Goal: Communication & Community: Answer question/provide support

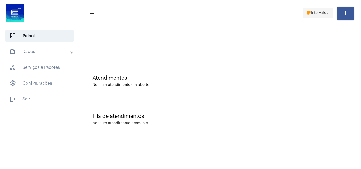
drag, startPoint x: 0, startPoint y: 0, endPoint x: 314, endPoint y: 15, distance: 314.8
click at [314, 15] on span "coffee Intervalo arrow_drop_down" at bounding box center [317, 13] width 24 height 10
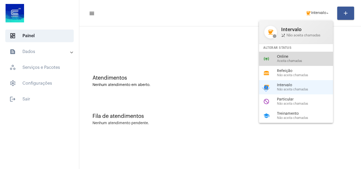
click at [307, 55] on span "Online" at bounding box center [307, 57] width 60 height 4
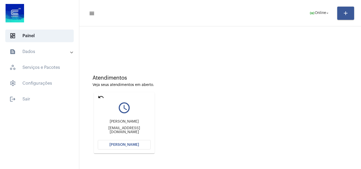
click at [123, 142] on button "Abrir Chamada" at bounding box center [124, 145] width 53 height 10
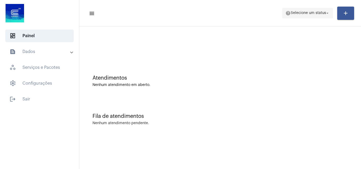
click at [310, 13] on span "Selecione um status" at bounding box center [307, 13] width 35 height 4
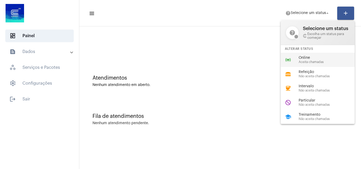
click at [302, 55] on div "online_prediction Online Aceita chamadas" at bounding box center [321, 60] width 82 height 14
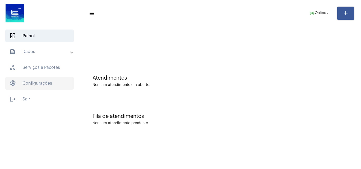
click at [41, 81] on span "settings Configurações" at bounding box center [39, 83] width 68 height 13
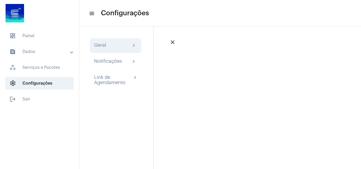
click at [106, 46] on div "Geral" at bounding box center [100, 46] width 12 height 6
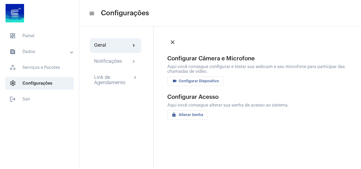
click at [192, 81] on span "videocam Configurar Dispositivo" at bounding box center [195, 81] width 48 height 4
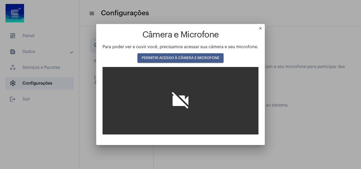
click at [181, 57] on span "PERMITIR ACESSO À CÂMERA E MICROFONE" at bounding box center [181, 58] width 78 height 4
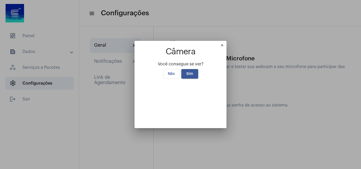
click at [188, 72] on span "Sim" at bounding box center [189, 74] width 7 height 4
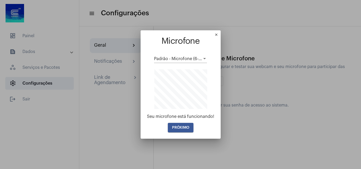
click at [184, 127] on span "PRÓXIMO" at bounding box center [180, 128] width 17 height 4
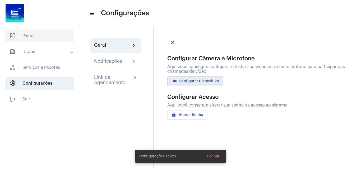
click at [21, 39] on span "dashboard Painel" at bounding box center [39, 36] width 68 height 13
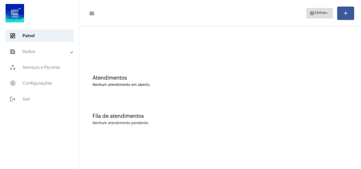
click at [319, 12] on span "Online" at bounding box center [319, 13] width 11 height 4
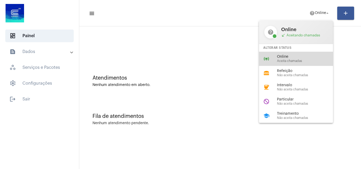
click at [306, 61] on span "Aceita chamadas" at bounding box center [307, 60] width 60 height 3
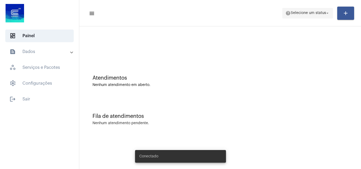
click at [300, 11] on span "help Selecione um status arrow_drop_down" at bounding box center [307, 13] width 44 height 10
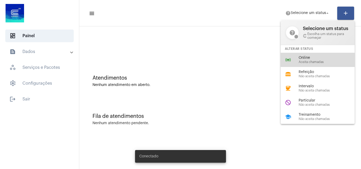
click at [304, 57] on span "Online" at bounding box center [328, 58] width 60 height 4
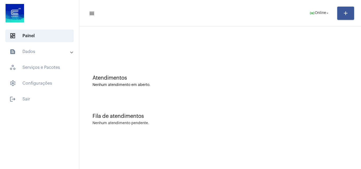
click at [38, 54] on mat-panel-title "text_snippet_outlined Dados" at bounding box center [40, 52] width 61 height 6
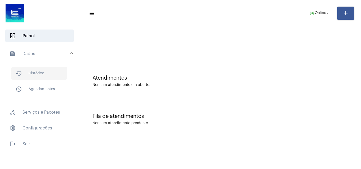
click at [43, 75] on span "history_outlined Histórico" at bounding box center [39, 73] width 56 height 13
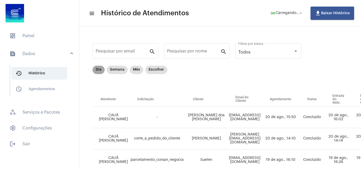
click at [97, 71] on mat-chip "Dia" at bounding box center [98, 70] width 12 height 8
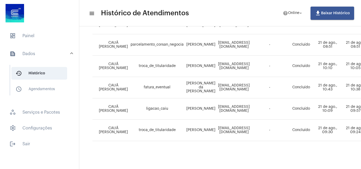
scroll to position [162, 0]
click at [44, 50] on mat-expansion-panel-header "text_snippet_outlined Dados" at bounding box center [41, 53] width 76 height 17
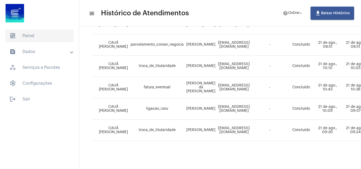
click at [35, 32] on span "dashboard Painel" at bounding box center [39, 36] width 68 height 13
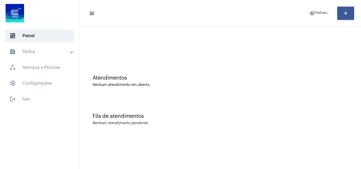
click at [313, 6] on mat-toolbar-row "menu help Online arrow_drop_down add" at bounding box center [219, 13] width 281 height 17
click at [314, 15] on span "help Online arrow_drop_down" at bounding box center [319, 13] width 20 height 10
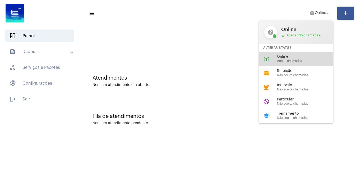
click at [291, 54] on div "online_prediction Online Aceita chamadas" at bounding box center [300, 59] width 82 height 14
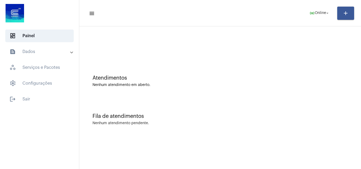
click at [32, 54] on mat-panel-title "text_snippet_outlined Dados" at bounding box center [40, 52] width 61 height 6
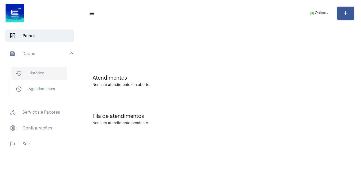
click at [38, 75] on span "history_outlined Histórico" at bounding box center [39, 73] width 56 height 13
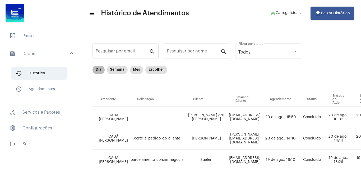
click at [96, 70] on mat-chip "Dia" at bounding box center [98, 70] width 12 height 8
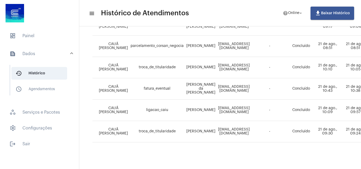
scroll to position [162, 0]
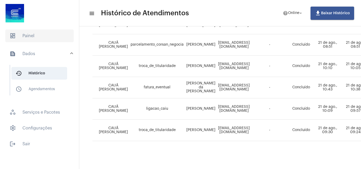
click at [39, 41] on span "dashboard Painel" at bounding box center [39, 36] width 68 height 13
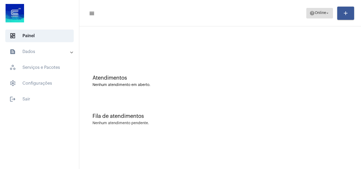
click at [328, 10] on span "help Online arrow_drop_down" at bounding box center [319, 13] width 20 height 10
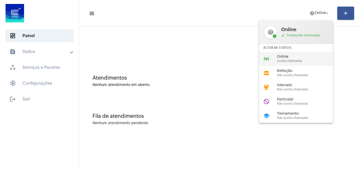
click at [309, 58] on span "Online" at bounding box center [307, 57] width 60 height 4
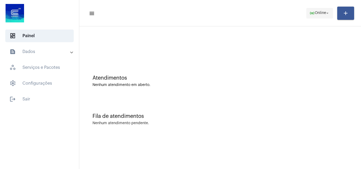
click at [315, 13] on span "Online" at bounding box center [319, 13] width 11 height 4
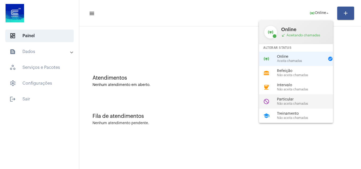
click at [303, 105] on span "Não aceita chamadas" at bounding box center [307, 103] width 60 height 3
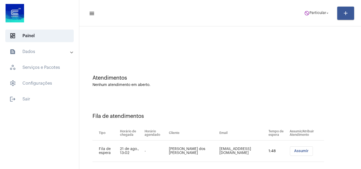
click at [294, 150] on span "Assumir" at bounding box center [301, 151] width 15 height 4
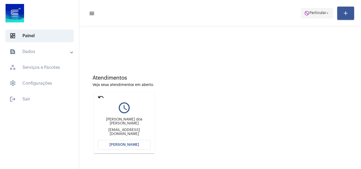
click at [315, 15] on span "do_not_disturb Particular arrow_drop_down" at bounding box center [317, 13] width 26 height 10
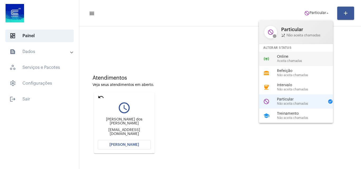
click at [309, 60] on span "Aceita chamadas" at bounding box center [307, 60] width 60 height 3
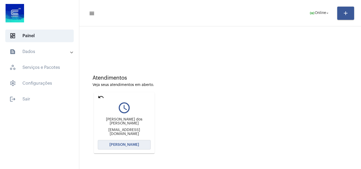
click at [129, 145] on span "[PERSON_NAME]" at bounding box center [124, 145] width 30 height 4
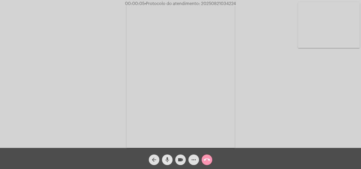
click at [165, 159] on mat-icon "mic" at bounding box center [167, 160] width 6 height 6
click at [167, 157] on span "mic_off" at bounding box center [167, 160] width 6 height 11
click at [168, 157] on mat-icon "mic" at bounding box center [167, 160] width 6 height 6
click at [167, 160] on mat-icon "mic_off" at bounding box center [167, 160] width 6 height 6
click at [192, 159] on mat-icon "more_horiz" at bounding box center [193, 160] width 6 height 6
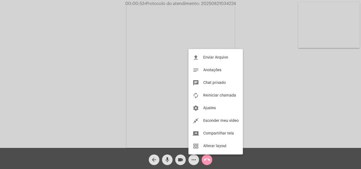
click at [119, 66] on div at bounding box center [180, 84] width 361 height 169
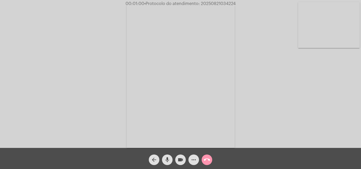
click at [170, 158] on mat-icon "mic" at bounding box center [167, 160] width 6 height 6
click at [179, 156] on span "videocam" at bounding box center [180, 160] width 6 height 11
click at [181, 157] on mat-icon "videocam_off" at bounding box center [180, 160] width 6 height 6
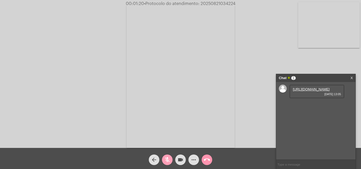
click at [168, 160] on mat-icon "mic_off" at bounding box center [167, 160] width 6 height 6
click at [315, 91] on link "https://neft-transfer-bucket.s3.amazonaws.com/temp-079eb030-92ed-9bce-094c-7d33…" at bounding box center [311, 89] width 37 height 4
click at [313, 106] on link "https://neft-transfer-bucket.s3.amazonaws.com/temp-94eaaed0-767d-ea38-7743-e985…" at bounding box center [311, 104] width 37 height 4
click at [294, 166] on input "text" at bounding box center [315, 164] width 79 height 9
click at [191, 157] on mat-icon "more_horiz" at bounding box center [193, 160] width 6 height 6
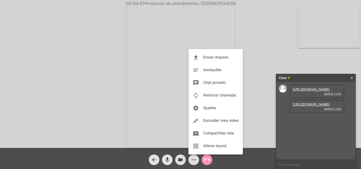
click at [91, 86] on div at bounding box center [180, 84] width 361 height 169
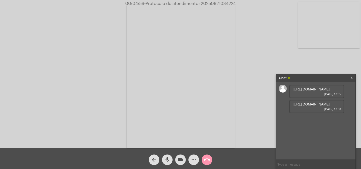
click at [289, 167] on input "text" at bounding box center [315, 164] width 79 height 9
click at [168, 160] on mat-icon "mic" at bounding box center [167, 160] width 6 height 6
click at [167, 157] on mat-icon "mic_off" at bounding box center [167, 160] width 6 height 6
click at [194, 158] on mat-icon "more_horiz" at bounding box center [193, 160] width 6 height 6
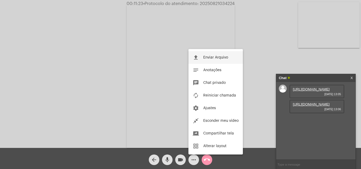
click at [208, 58] on span "Enviar Arquivo" at bounding box center [215, 58] width 25 height 4
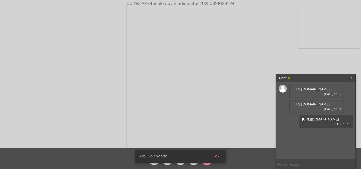
scroll to position [4, 0]
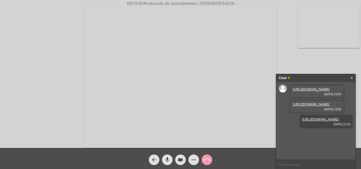
click at [170, 158] on mat-icon "mic" at bounding box center [167, 160] width 6 height 6
click at [168, 159] on mat-icon "mic_off" at bounding box center [167, 160] width 6 height 6
click at [167, 159] on mat-icon "mic" at bounding box center [167, 160] width 6 height 6
click at [168, 158] on mat-icon "mic_off" at bounding box center [167, 160] width 6 height 6
click at [170, 158] on button "mic" at bounding box center [167, 160] width 11 height 11
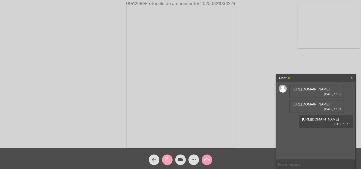
click at [167, 161] on mat-icon "mic_off" at bounding box center [167, 160] width 6 height 6
click at [167, 160] on mat-icon "mic" at bounding box center [167, 160] width 6 height 6
click at [167, 162] on mat-icon "mic_off" at bounding box center [167, 160] width 6 height 6
click at [207, 3] on span "• Protocolo do atendimento: 20250821034224" at bounding box center [189, 4] width 91 height 4
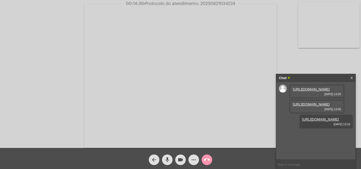
copy span "20250821034224"
click at [166, 159] on mat-icon "mic" at bounding box center [167, 160] width 6 height 6
click at [168, 160] on mat-icon "mic_off" at bounding box center [167, 160] width 6 height 6
click at [167, 161] on mat-icon "mic" at bounding box center [167, 160] width 6 height 6
click at [179, 159] on mat-icon "videocam" at bounding box center [180, 160] width 6 height 6
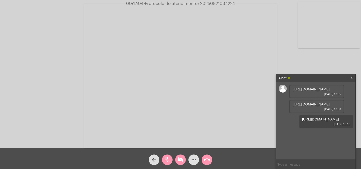
click at [179, 159] on mat-icon "videocam_off" at bounding box center [180, 160] width 6 height 6
click at [169, 157] on mat-icon "mic_off" at bounding box center [167, 160] width 6 height 6
click at [168, 157] on mat-icon "mic_off" at bounding box center [167, 160] width 6 height 6
copy span "20250821034224"
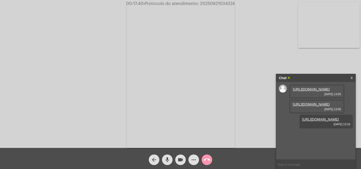
click at [165, 162] on mat-icon "mic" at bounding box center [167, 160] width 6 height 6
click at [167, 158] on mat-icon "mic_off" at bounding box center [167, 160] width 6 height 6
click at [292, 164] on input "text" at bounding box center [315, 164] width 79 height 9
paste input "20250821034224"
type input "20250821034224"
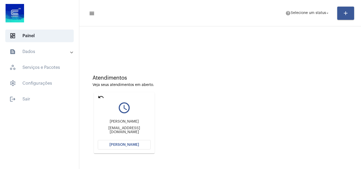
click at [125, 144] on span "Abrir Chamada" at bounding box center [124, 145] width 30 height 4
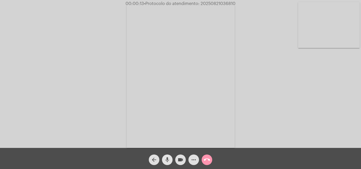
click at [166, 155] on span "mic" at bounding box center [167, 160] width 6 height 11
click at [167, 159] on mat-icon "mic_off" at bounding box center [167, 160] width 6 height 6
click at [168, 157] on mat-icon "mic" at bounding box center [167, 160] width 6 height 6
click at [166, 159] on mat-icon "mic_off" at bounding box center [167, 160] width 6 height 6
click at [167, 158] on mat-icon "mic" at bounding box center [167, 160] width 6 height 6
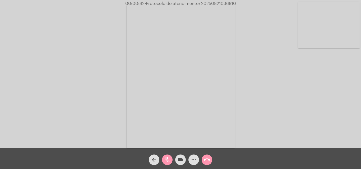
click at [168, 159] on mat-icon "mic_off" at bounding box center [167, 160] width 6 height 6
click at [168, 160] on mat-icon "mic" at bounding box center [167, 160] width 6 height 6
click at [239, 97] on div "Acessando Câmera e Microfone..." at bounding box center [181, 75] width 360 height 148
click at [169, 159] on mat-icon "mic_off" at bounding box center [167, 160] width 6 height 6
click at [166, 159] on mat-icon "mic" at bounding box center [167, 160] width 6 height 6
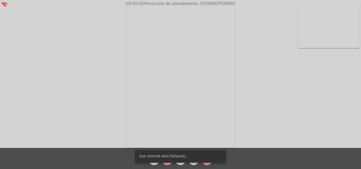
click at [164, 161] on snack-bar-container "Sua Internet está falhando..." at bounding box center [180, 156] width 91 height 13
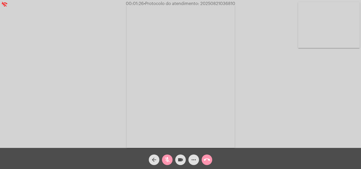
click at [169, 159] on mat-icon "mic_off" at bounding box center [167, 160] width 6 height 6
click at [195, 159] on mat-icon "more_horiz" at bounding box center [193, 160] width 6 height 6
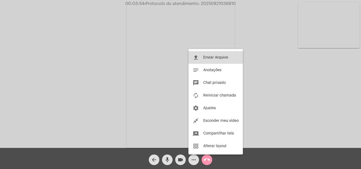
click at [203, 58] on span "Enviar Arquivo" at bounding box center [215, 58] width 25 height 4
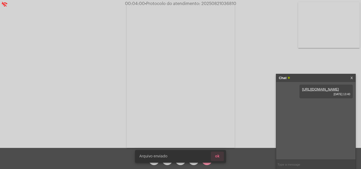
click at [221, 157] on button "ok" at bounding box center [217, 157] width 13 height 10
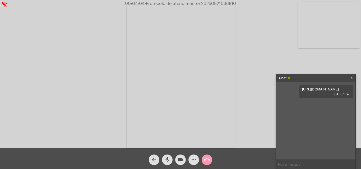
click at [166, 159] on mat-icon "mic" at bounding box center [167, 160] width 6 height 6
click at [171, 157] on button "mic_off" at bounding box center [167, 160] width 11 height 11
click at [170, 160] on mat-icon "mic" at bounding box center [167, 160] width 6 height 6
click at [169, 159] on mat-icon "mic_off" at bounding box center [167, 160] width 6 height 6
click at [352, 78] on link "X" at bounding box center [351, 78] width 2 height 8
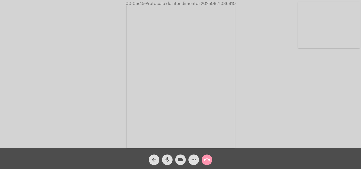
click at [210, 2] on span "• Protocolo do atendimento: 20250821036810" at bounding box center [189, 4] width 91 height 4
copy span "20250821036810"
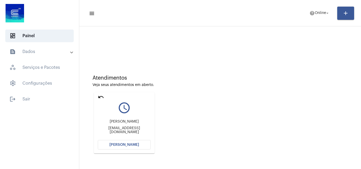
click at [132, 145] on span "[PERSON_NAME]" at bounding box center [124, 145] width 30 height 4
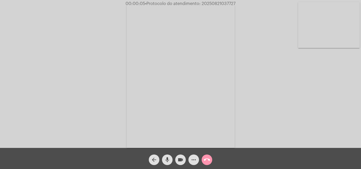
drag, startPoint x: 169, startPoint y: 159, endPoint x: 279, endPoint y: 145, distance: 110.8
click at [168, 159] on mat-icon "mic" at bounding box center [167, 160] width 6 height 6
click at [168, 157] on mat-icon "mic_off" at bounding box center [167, 160] width 6 height 6
click at [168, 159] on mat-icon "mic" at bounding box center [167, 160] width 6 height 6
click at [167, 158] on mat-icon "mic_off" at bounding box center [167, 160] width 6 height 6
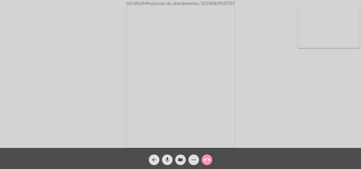
click at [192, 159] on mat-icon "more_horiz" at bounding box center [193, 160] width 6 height 6
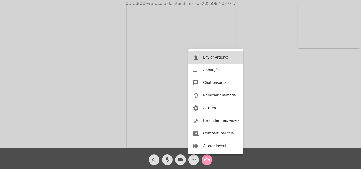
click at [206, 57] on span "Enviar Arquivo" at bounding box center [215, 58] width 25 height 4
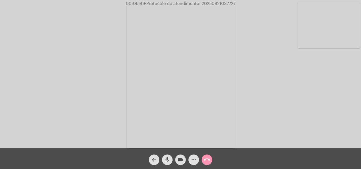
click at [196, 160] on mat-icon "more_horiz" at bounding box center [193, 160] width 6 height 6
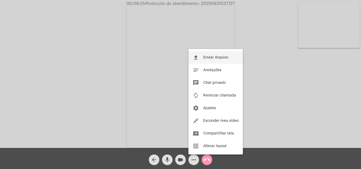
click at [210, 57] on span "Enviar Arquivo" at bounding box center [215, 58] width 25 height 4
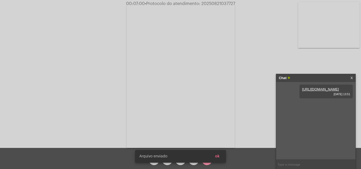
click at [223, 156] on button "ok" at bounding box center [217, 157] width 13 height 10
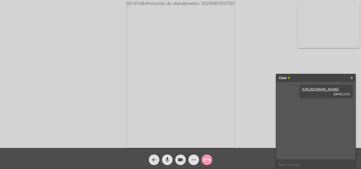
click at [194, 158] on mat-icon "more_horiz" at bounding box center [193, 160] width 6 height 6
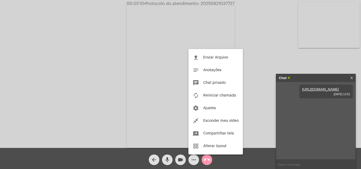
click at [115, 72] on div at bounding box center [180, 84] width 361 height 169
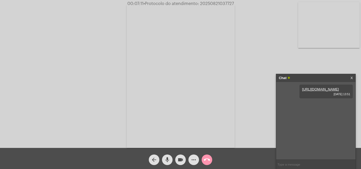
click at [190, 159] on button "more_horiz" at bounding box center [193, 160] width 11 height 11
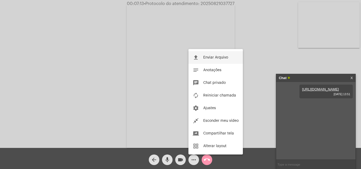
click at [209, 58] on span "Enviar Arquivo" at bounding box center [215, 58] width 25 height 4
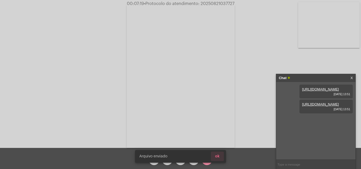
click at [220, 159] on button "ok" at bounding box center [217, 157] width 13 height 10
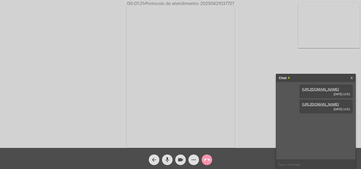
click at [167, 159] on mat-icon "mic" at bounding box center [167, 160] width 6 height 6
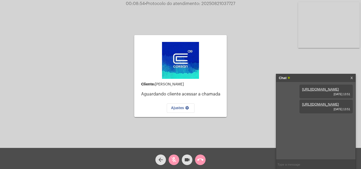
click at [211, 4] on span "• Protocolo do atendimento: 20250821037727" at bounding box center [190, 4] width 90 height 4
copy span "20250821037727"
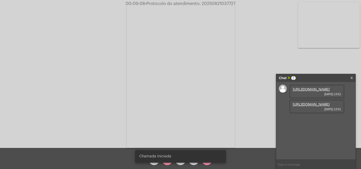
click at [167, 161] on mat-icon "mic_off" at bounding box center [167, 160] width 6 height 6
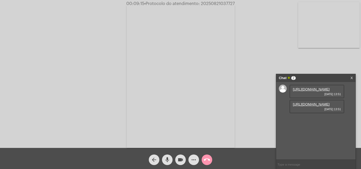
click at [192, 158] on mat-icon "more_horiz" at bounding box center [193, 160] width 6 height 6
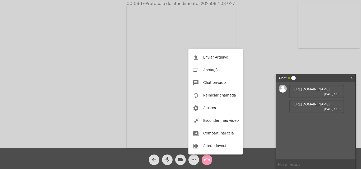
click at [115, 80] on div at bounding box center [180, 84] width 361 height 169
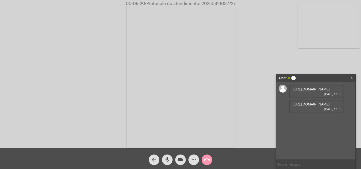
click at [193, 159] on mat-icon "more_horiz" at bounding box center [193, 160] width 6 height 6
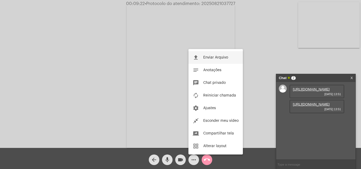
click at [204, 56] on span "Enviar Arquivo" at bounding box center [215, 58] width 25 height 4
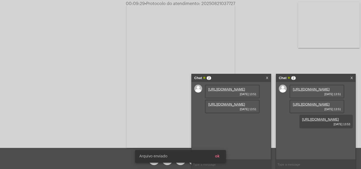
scroll to position [4, 0]
click at [113, 94] on div "Acessando Câmera e Microfone..." at bounding box center [181, 75] width 360 height 148
click at [271, 66] on div "Acessando Câmera e Microfone..." at bounding box center [181, 75] width 360 height 148
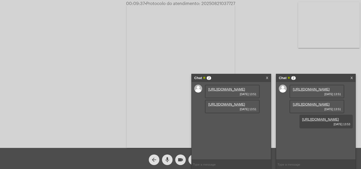
click at [266, 77] on link "X" at bounding box center [267, 78] width 2 height 8
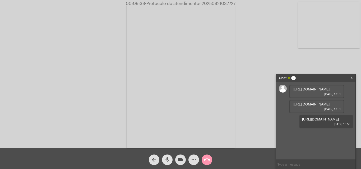
click at [170, 158] on mat-icon "mic" at bounding box center [167, 160] width 6 height 6
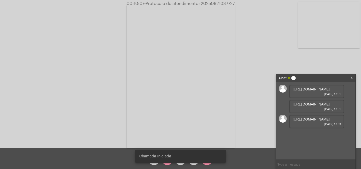
click at [173, 158] on simple-snack-bar "Chamada Iniciada" at bounding box center [180, 156] width 82 height 5
click at [225, 155] on snack-bar-container "Chamada Iniciada" at bounding box center [180, 156] width 91 height 13
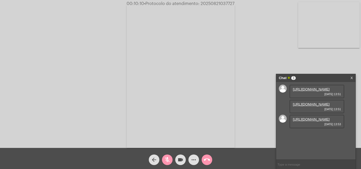
click at [223, 157] on snack-bar-container "Chamada Iniciada" at bounding box center [180, 156] width 91 height 13
drag, startPoint x: 163, startPoint y: 160, endPoint x: 195, endPoint y: 119, distance: 51.2
click at [164, 160] on button "mic_off" at bounding box center [167, 160] width 11 height 11
click at [210, 2] on span "• Protocolo do atendimento: 20250821037727" at bounding box center [189, 4] width 90 height 4
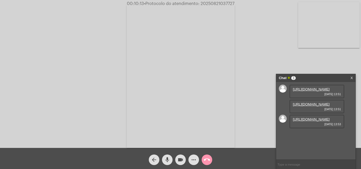
copy span "20250821037727"
click at [296, 165] on input "text" at bounding box center [315, 164] width 79 height 9
paste input "20250821037727"
type input "20250821037727"
click at [166, 159] on mat-icon "mic" at bounding box center [167, 160] width 6 height 6
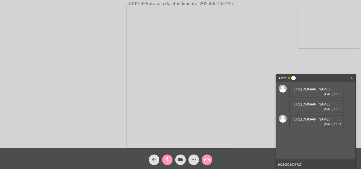
click at [167, 157] on mat-icon "mic_off" at bounding box center [167, 160] width 6 height 6
click at [170, 158] on mat-icon "mic" at bounding box center [167, 160] width 6 height 6
click at [167, 158] on mat-icon "mic_off" at bounding box center [167, 160] width 6 height 6
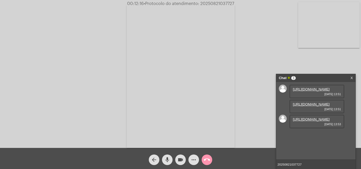
click at [305, 162] on input "20250821037727" at bounding box center [315, 164] width 79 height 9
click at [206, 159] on mat-icon "call_end" at bounding box center [207, 160] width 6 height 6
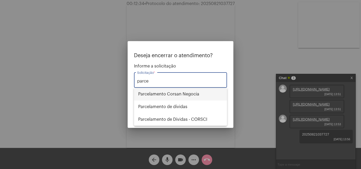
click at [176, 93] on span "Parcelamento Corsan Negocia" at bounding box center [180, 94] width 84 height 13
type input "Parcelamento Corsan Negocia"
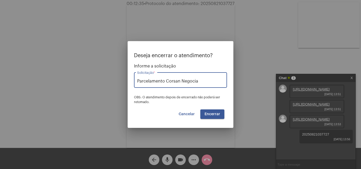
click at [209, 114] on span "Encerrar" at bounding box center [212, 114] width 16 height 4
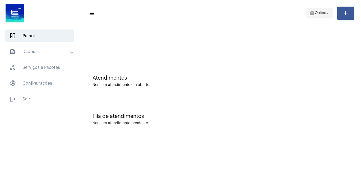
click at [310, 11] on mat-icon "help" at bounding box center [311, 13] width 5 height 5
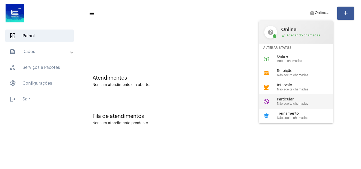
click at [301, 103] on span "Não aceita chamadas" at bounding box center [307, 103] width 60 height 3
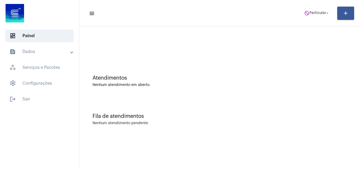
click at [310, 20] on mat-toolbar-row "menu do_not_disturb Particular arrow_drop_down add" at bounding box center [219, 13] width 281 height 17
click at [313, 13] on span "Particular" at bounding box center [317, 13] width 17 height 4
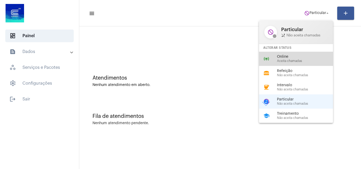
click at [299, 65] on div "online_prediction Online Aceita chamadas" at bounding box center [300, 59] width 82 height 14
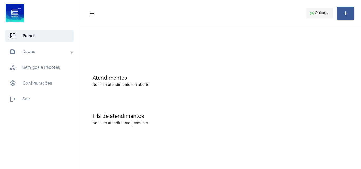
click at [317, 13] on span "Online" at bounding box center [319, 13] width 11 height 4
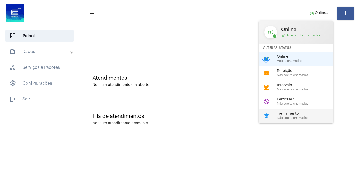
click at [307, 117] on span "Não aceita chamadas" at bounding box center [307, 117] width 60 height 3
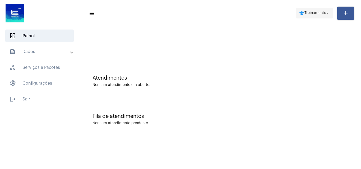
click at [319, 15] on span "school Treinamento arrow_drop_down" at bounding box center [314, 13] width 31 height 10
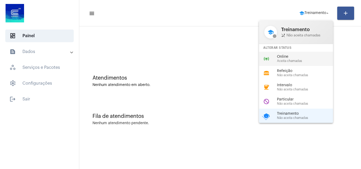
click at [304, 56] on span "Online" at bounding box center [307, 57] width 60 height 4
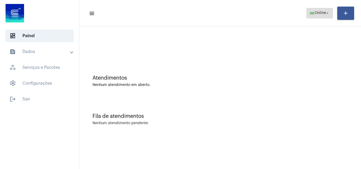
click at [314, 10] on span "online_prediction Online arrow_drop_down" at bounding box center [319, 13] width 20 height 10
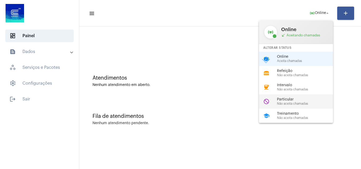
click at [284, 101] on span "Particular" at bounding box center [307, 100] width 60 height 4
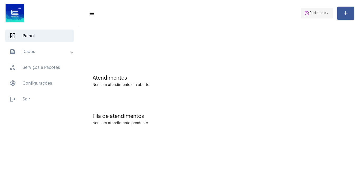
click at [321, 11] on span "Particular" at bounding box center [317, 13] width 17 height 4
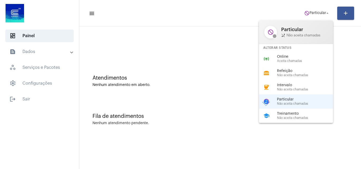
click at [306, 56] on span "Online" at bounding box center [307, 57] width 60 height 4
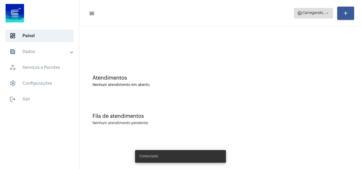
click at [312, 13] on span "Carregando..." at bounding box center [314, 13] width 24 height 4
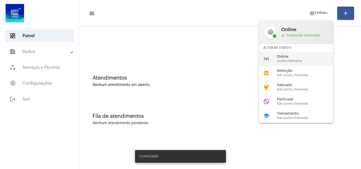
click at [314, 56] on span "Online" at bounding box center [307, 57] width 60 height 4
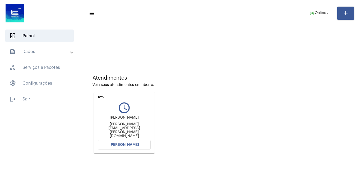
click at [121, 146] on span "[PERSON_NAME]" at bounding box center [124, 145] width 30 height 4
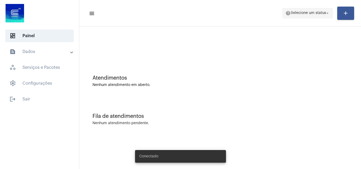
click at [297, 14] on span "Selecione um status" at bounding box center [307, 13] width 35 height 4
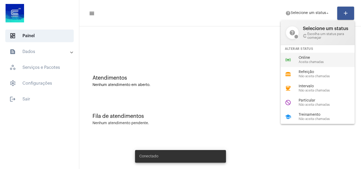
click at [307, 58] on span "Online" at bounding box center [328, 58] width 60 height 4
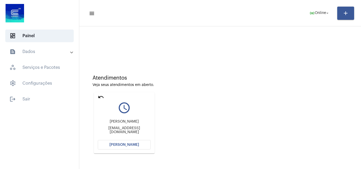
click at [115, 144] on span "[PERSON_NAME]" at bounding box center [124, 145] width 30 height 4
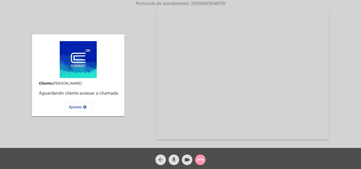
click at [173, 161] on mat-icon "mic" at bounding box center [174, 160] width 6 height 6
click at [185, 160] on mat-icon "videocam" at bounding box center [187, 160] width 6 height 6
click at [173, 158] on mat-icon "mic_off" at bounding box center [174, 160] width 6 height 6
click at [188, 159] on mat-icon "videocam_off" at bounding box center [187, 160] width 6 height 6
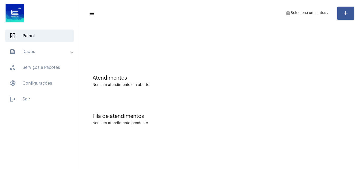
click at [60, 55] on mat-panel-title "text_snippet_outlined Dados" at bounding box center [40, 52] width 61 height 6
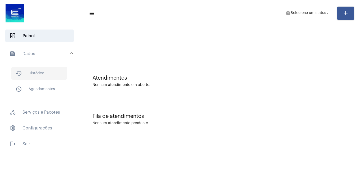
click at [47, 72] on span "history_outlined Histórico" at bounding box center [39, 73] width 56 height 13
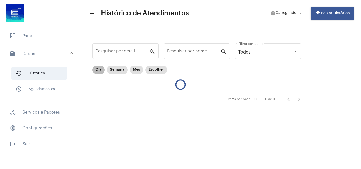
click at [96, 68] on mat-chip "Dia" at bounding box center [98, 70] width 12 height 8
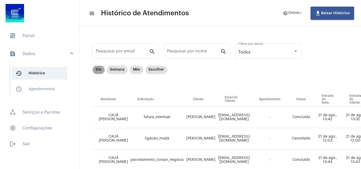
click at [99, 69] on mat-chip "Dia" at bounding box center [98, 70] width 12 height 8
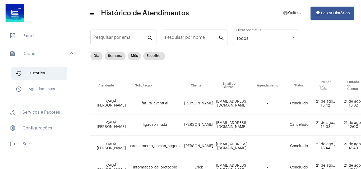
scroll to position [0, 2]
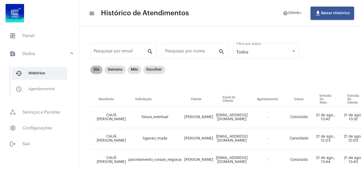
click at [95, 69] on mat-chip "Dia" at bounding box center [96, 70] width 12 height 8
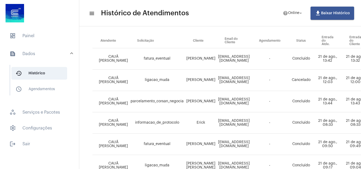
scroll to position [132, 0]
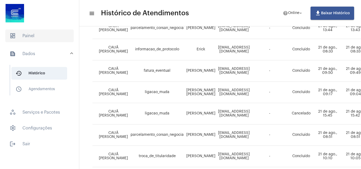
click at [35, 35] on span "dashboard Painel" at bounding box center [39, 36] width 68 height 13
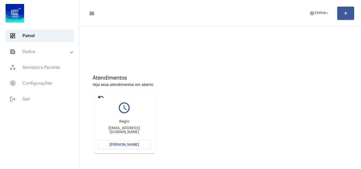
click at [325, 7] on mat-toolbar-row "menu help Online arrow_drop_down add" at bounding box center [219, 13] width 281 height 17
click at [323, 12] on span "Online" at bounding box center [319, 13] width 11 height 4
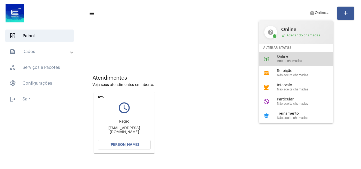
click at [300, 63] on span "Aceita chamadas" at bounding box center [307, 60] width 60 height 3
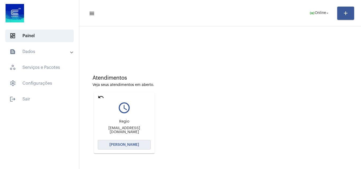
click at [120, 142] on button "[PERSON_NAME]" at bounding box center [124, 145] width 53 height 10
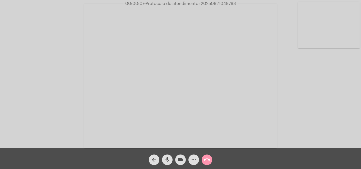
click at [168, 160] on mat-icon "mic" at bounding box center [167, 160] width 6 height 6
click at [165, 160] on mat-icon "mic_off" at bounding box center [167, 160] width 6 height 6
click at [166, 157] on mat-icon "mic" at bounding box center [167, 160] width 6 height 6
click at [169, 156] on span "mic_off" at bounding box center [167, 160] width 6 height 11
click at [167, 161] on mat-icon "mic" at bounding box center [167, 160] width 6 height 6
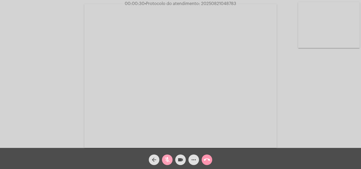
click at [165, 158] on mat-icon "mic_off" at bounding box center [167, 160] width 6 height 6
click at [167, 159] on mat-icon "mic" at bounding box center [167, 160] width 6 height 6
click at [169, 158] on mat-icon "mic_off" at bounding box center [167, 160] width 6 height 6
click at [167, 160] on mat-icon "mic" at bounding box center [167, 160] width 6 height 6
click at [168, 161] on mat-icon "mic_off" at bounding box center [167, 160] width 6 height 6
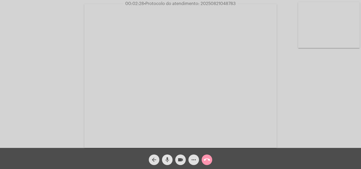
click at [167, 160] on mat-icon "mic" at bounding box center [167, 160] width 6 height 6
click at [167, 158] on mat-icon "mic_off" at bounding box center [167, 160] width 6 height 6
click at [167, 158] on mat-icon "mic" at bounding box center [167, 160] width 6 height 6
click at [168, 158] on mat-icon "mic_off" at bounding box center [167, 160] width 6 height 6
click at [166, 158] on mat-icon "mic" at bounding box center [167, 160] width 6 height 6
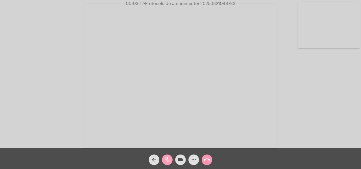
click at [167, 157] on span "mic_off" at bounding box center [167, 160] width 6 height 11
click at [167, 161] on mat-icon "mic" at bounding box center [167, 160] width 6 height 6
click at [167, 156] on span "mic_off" at bounding box center [167, 160] width 6 height 11
click at [192, 158] on mat-icon "more_horiz" at bounding box center [193, 160] width 6 height 6
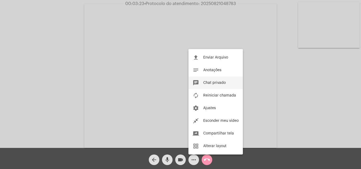
click at [207, 82] on span "Chat privado" at bounding box center [214, 83] width 22 height 4
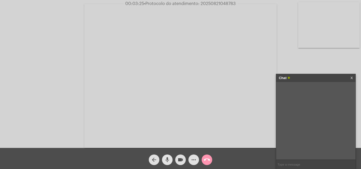
click at [165, 161] on mat-icon "mic" at bounding box center [167, 160] width 6 height 6
click at [295, 165] on input "text" at bounding box center [315, 164] width 79 height 9
paste input "29 Dias, 7 Horas e 60 Minutos até o vencimento!"
type input "29 Dias, 7 Horas e 60 Minutos até o vencimento!"
click at [171, 159] on button "mic_off" at bounding box center [167, 160] width 11 height 11
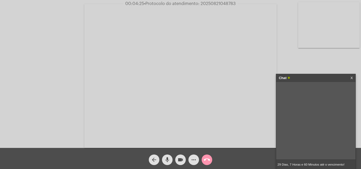
click at [162, 155] on button "mic" at bounding box center [167, 160] width 11 height 11
click at [347, 164] on input "29 Dias, 7 Horas e 60 Minutos até o vencimento!" at bounding box center [315, 164] width 79 height 9
click at [170, 159] on button "mic_off" at bounding box center [167, 160] width 11 height 11
drag, startPoint x: 300, startPoint y: 89, endPoint x: 329, endPoint y: 94, distance: 29.9
click at [329, 95] on div "29 [PERSON_NAME], 7 Horas e 60 Minutos até o vencimento! [DATE] 16:00" at bounding box center [325, 94] width 53 height 18
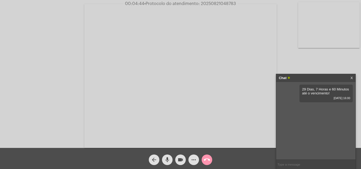
click at [250, 90] on video at bounding box center [180, 76] width 192 height 144
click at [120, 85] on video at bounding box center [91, 75] width 172 height 129
click at [168, 159] on mat-icon "mic" at bounding box center [167, 160] width 6 height 6
click at [168, 158] on mat-icon "mic_off" at bounding box center [167, 160] width 6 height 6
click at [167, 158] on mat-icon "mic" at bounding box center [167, 160] width 6 height 6
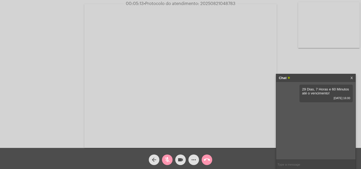
click at [167, 159] on mat-icon "mic_off" at bounding box center [167, 160] width 6 height 6
click at [216, 4] on span "• Protocolo do atendimento: 20250821048783" at bounding box center [190, 4] width 92 height 4
copy span "20250821048783"
click at [294, 167] on input "text" at bounding box center [315, 164] width 79 height 9
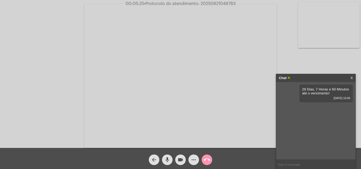
paste input "20250821048783"
type input "20250821048783"
paste input "3063777"
type input "3063777"
click at [166, 159] on mat-icon "mic" at bounding box center [167, 160] width 6 height 6
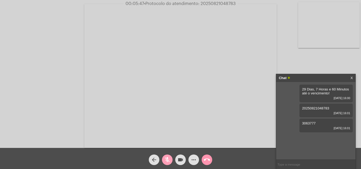
click at [165, 157] on span "mic_off" at bounding box center [167, 160] width 6 height 11
click at [211, 2] on span "• Protocolo do atendimento: 20250821048783" at bounding box center [190, 4] width 92 height 4
copy span "20250821048783"
click at [204, 158] on mat-icon "call_end" at bounding box center [207, 160] width 6 height 6
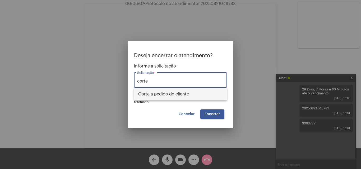
click at [171, 91] on span "Corte a pedido do cliente" at bounding box center [180, 94] width 84 height 13
type input "Corte a pedido do cliente"
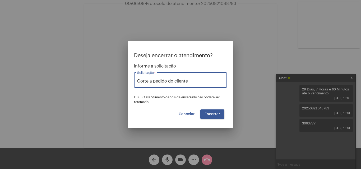
click at [209, 114] on span "Encerrar" at bounding box center [212, 114] width 16 height 4
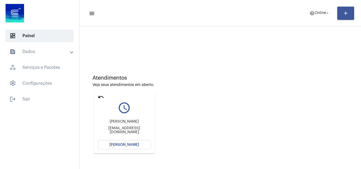
click at [115, 142] on button "[PERSON_NAME]" at bounding box center [124, 145] width 53 height 10
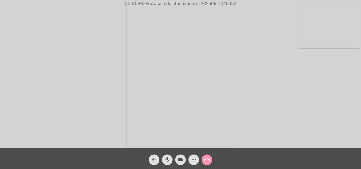
click at [167, 161] on mat-icon "mic" at bounding box center [167, 160] width 6 height 6
click at [168, 158] on mat-icon "mic_off" at bounding box center [167, 160] width 6 height 6
click at [191, 159] on mat-icon "more_horiz" at bounding box center [193, 160] width 6 height 6
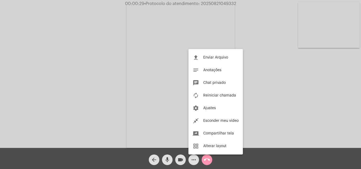
click at [68, 84] on div at bounding box center [180, 84] width 361 height 169
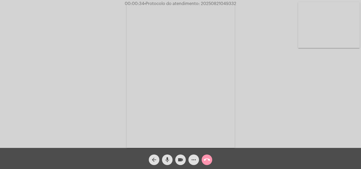
click at [168, 161] on mat-icon "mic" at bounding box center [167, 160] width 6 height 6
click at [166, 159] on mat-icon "mic_off" at bounding box center [167, 160] width 6 height 6
click at [192, 161] on mat-icon "more_horiz" at bounding box center [193, 160] width 6 height 6
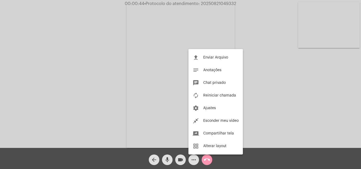
click at [119, 60] on div at bounding box center [180, 84] width 361 height 169
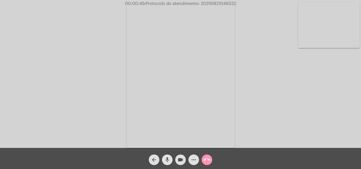
click at [166, 160] on mat-icon "mic" at bounding box center [167, 160] width 6 height 6
click at [168, 159] on mat-icon "mic_off" at bounding box center [167, 160] width 6 height 6
click at [165, 160] on mat-icon "mic" at bounding box center [167, 160] width 6 height 6
click at [167, 156] on span "mic_off" at bounding box center [167, 160] width 6 height 11
click at [167, 158] on mat-icon "mic" at bounding box center [167, 160] width 6 height 6
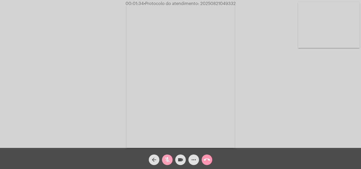
click at [167, 158] on mat-icon "mic_off" at bounding box center [167, 160] width 6 height 6
click at [167, 158] on mat-icon "mic" at bounding box center [167, 160] width 6 height 6
click at [167, 158] on mat-icon "mic_off" at bounding box center [167, 160] width 6 height 6
click at [167, 158] on mat-icon "mic" at bounding box center [167, 160] width 6 height 6
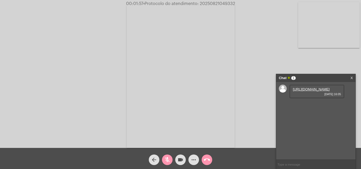
click at [167, 158] on mat-icon "mic_off" at bounding box center [167, 160] width 6 height 6
click at [299, 91] on link "[URL][DOMAIN_NAME]" at bounding box center [311, 89] width 37 height 4
drag, startPoint x: 17, startPoint y: 50, endPoint x: 42, endPoint y: 56, distance: 25.4
click at [17, 50] on div "Acessando Câmera e Microfone..." at bounding box center [181, 75] width 360 height 148
click at [168, 160] on mat-icon "mic" at bounding box center [167, 160] width 6 height 6
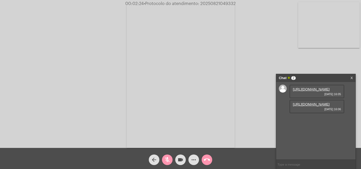
click at [167, 158] on mat-icon "mic_off" at bounding box center [167, 160] width 6 height 6
click at [320, 106] on link "[URL][DOMAIN_NAME]" at bounding box center [311, 104] width 37 height 4
click at [28, 67] on div "Acessando Câmera e Microfone..." at bounding box center [181, 75] width 360 height 148
click at [288, 162] on input "text" at bounding box center [315, 164] width 79 height 9
paste input "1 Dia, 23 Horas e 59 Minutos até o vencimento!"
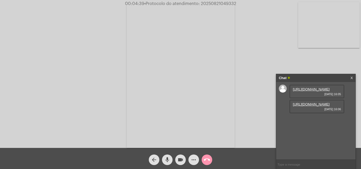
type input "1 Dia, 23 Horas e 59 Minutos até o vencimento!"
click at [209, 3] on span "• Protocolo do atendimento: 20250821049332" at bounding box center [190, 4] width 92 height 4
copy span "20250821049332"
drag, startPoint x: 301, startPoint y: 143, endPoint x: 321, endPoint y: 144, distance: 19.3
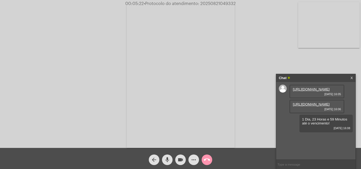
click at [328, 133] on div "1 Dia, 23 Horas e 59 Minutos até o vencimento! [DATE] 16:08" at bounding box center [325, 124] width 53 height 18
click at [297, 143] on div "[URL][DOMAIN_NAME] [DATE] 16:05 [URL][DOMAIN_NAME] [DATE] 16:06 1 Dia, 23 Horas…" at bounding box center [315, 121] width 79 height 78
click at [220, 2] on span "• Protocolo do atendimento: 20250821049332" at bounding box center [190, 4] width 92 height 4
copy span "20250821049332"
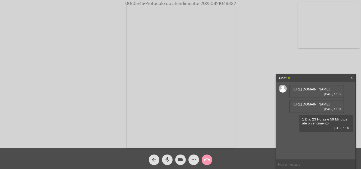
copy span "20250821049332"
click at [291, 165] on input "text" at bounding box center [315, 164] width 79 height 9
paste input "20250821049332"
type input "20250821049332"
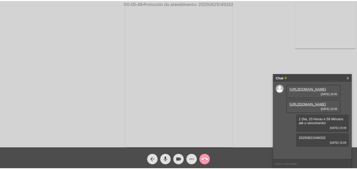
scroll to position [12, 0]
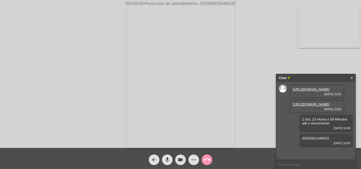
click at [206, 159] on mat-icon "call_end" at bounding box center [207, 160] width 6 height 6
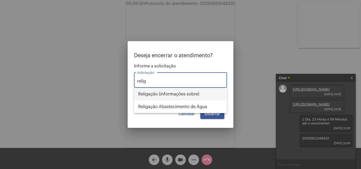
click at [172, 93] on span "Religação (informações sobre)" at bounding box center [180, 94] width 84 height 13
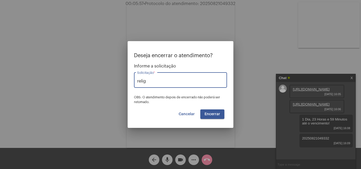
type input "Religação (informações sobre)"
click at [208, 112] on button "Encerrar" at bounding box center [212, 115] width 24 height 10
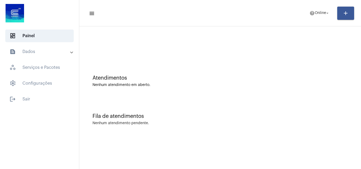
click at [304, 14] on mat-toolbar-row "menu help Online arrow_drop_down add" at bounding box center [219, 13] width 281 height 17
click at [310, 15] on mat-icon "help" at bounding box center [311, 13] width 5 height 5
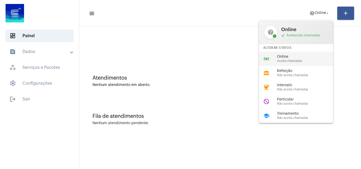
click at [296, 55] on span "Online" at bounding box center [307, 57] width 60 height 4
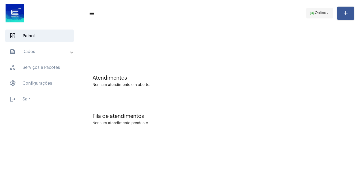
click at [332, 11] on button "online_prediction Online arrow_drop_down" at bounding box center [319, 13] width 27 height 11
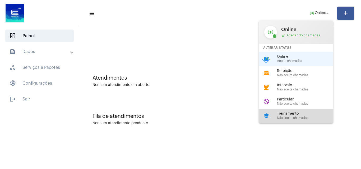
click at [298, 116] on div "Treinamento Não aceita chamadas" at bounding box center [307, 116] width 60 height 8
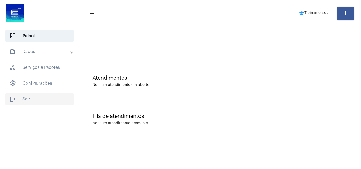
click at [24, 102] on span "logout Sair" at bounding box center [39, 99] width 68 height 13
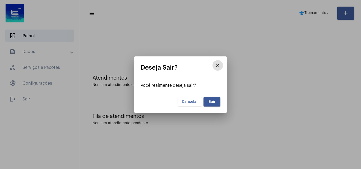
click at [215, 101] on button "Sair" at bounding box center [211, 102] width 17 height 10
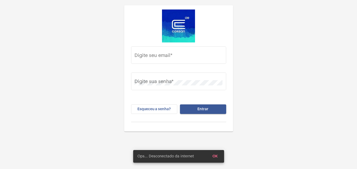
type input "[EMAIL_ADDRESS][PERSON_NAME][DOMAIN_NAME]"
